Goal: Navigation & Orientation: Find specific page/section

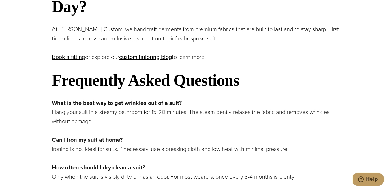
scroll to position [1703, 0]
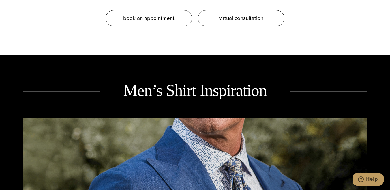
scroll to position [634, 0]
